Goal: Obtain resource: Obtain resource

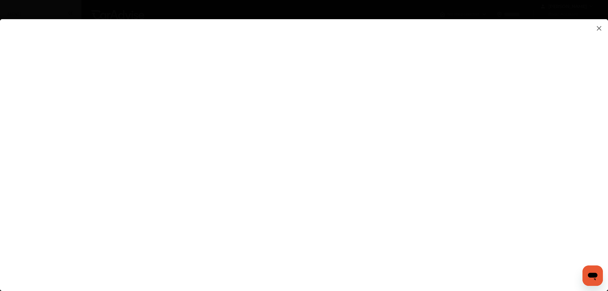
click at [100, 161] on flutter-view at bounding box center [304, 148] width 608 height 259
click at [304, 132] on flutter-view at bounding box center [304, 148] width 608 height 259
click at [493, 80] on flutter-view at bounding box center [304, 148] width 608 height 259
click at [436, 104] on flutter-view at bounding box center [304, 148] width 608 height 259
click at [461, 141] on flutter-view at bounding box center [304, 148] width 608 height 259
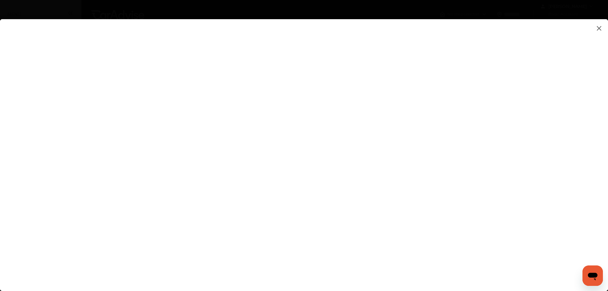
click at [461, 141] on flutter-view at bounding box center [304, 148] width 608 height 259
click at [567, 196] on flutter-view at bounding box center [304, 148] width 608 height 259
click at [415, 224] on flutter-view at bounding box center [304, 148] width 608 height 259
click at [372, 228] on flutter-view at bounding box center [304, 148] width 608 height 259
click at [394, 234] on flutter-view at bounding box center [304, 148] width 608 height 259
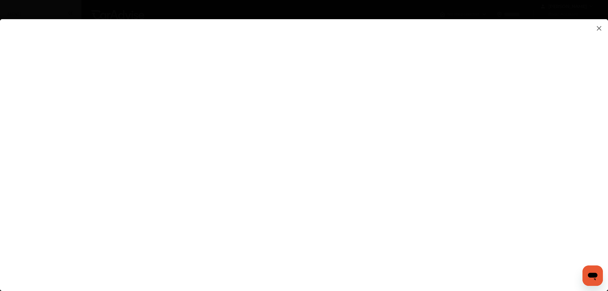
click at [443, 256] on flutter-view at bounding box center [304, 148] width 608 height 259
